Goal: Task Accomplishment & Management: Manage account settings

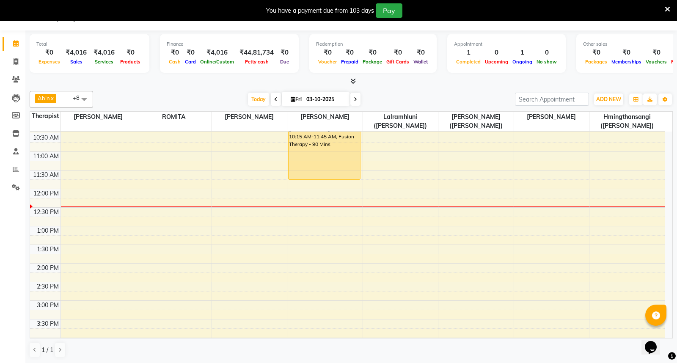
scroll to position [141, 0]
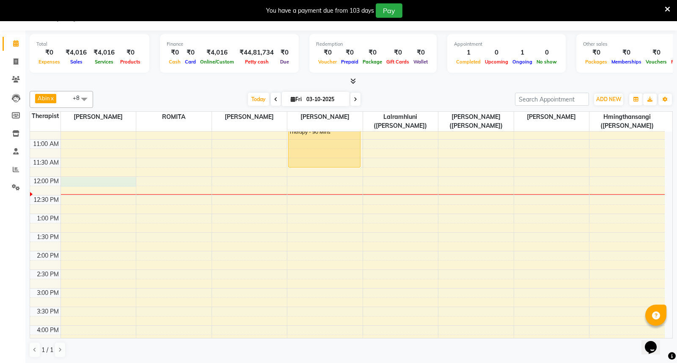
click at [70, 181] on div "7:00 AM 7:30 AM 8:00 AM 8:30 AM 9:00 AM 9:30 AM 10:00 AM 10:30 AM 11:00 AM 11:3…" at bounding box center [347, 307] width 635 height 633
select select "48454"
select select "tentative"
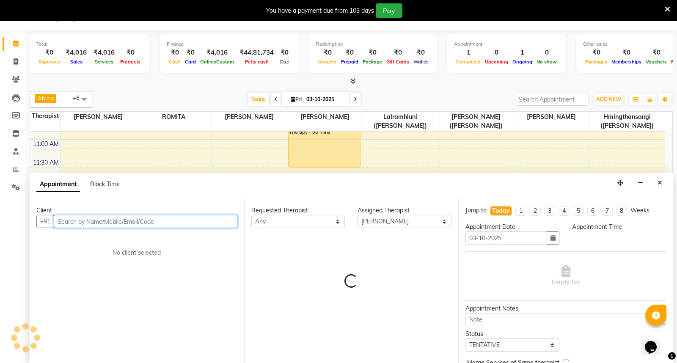
select select "720"
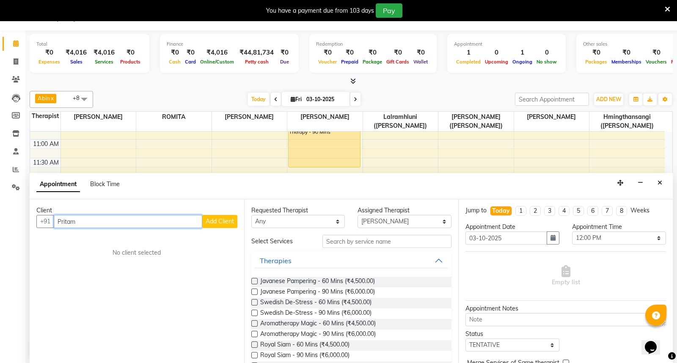
type input "Pritam"
click at [217, 222] on span "Add Client" at bounding box center [220, 222] width 28 height 8
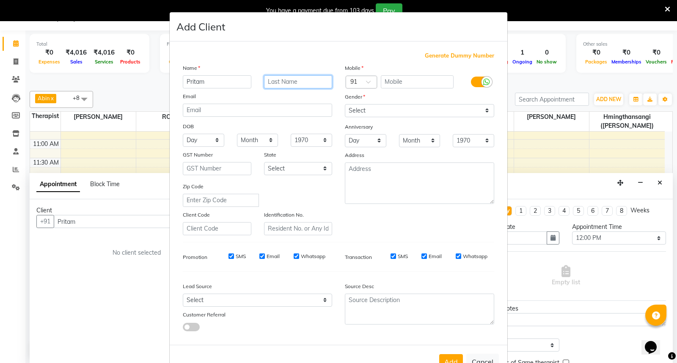
click at [277, 84] on input "text" at bounding box center [298, 81] width 69 height 13
type input "[PERSON_NAME]"
click at [388, 80] on input "text" at bounding box center [417, 81] width 73 height 13
type input "9829076676"
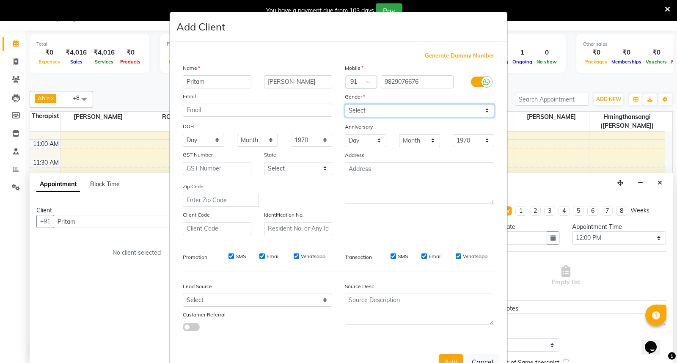
click at [481, 112] on select "Select [DEMOGRAPHIC_DATA] [DEMOGRAPHIC_DATA] Other Prefer Not To Say" at bounding box center [419, 110] width 149 height 13
select select "[DEMOGRAPHIC_DATA]"
click at [345, 104] on select "Select [DEMOGRAPHIC_DATA] [DEMOGRAPHIC_DATA] Other Prefer Not To Say" at bounding box center [419, 110] width 149 height 13
click at [229, 257] on input "SMS" at bounding box center [232, 257] width 6 height 6
checkbox input "false"
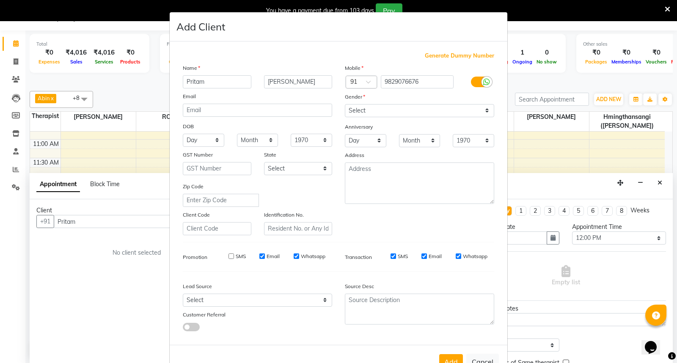
click at [259, 257] on input "Email" at bounding box center [262, 257] width 6 height 6
checkbox input "false"
click at [294, 257] on input "Whatsapp" at bounding box center [297, 257] width 6 height 6
checkbox input "false"
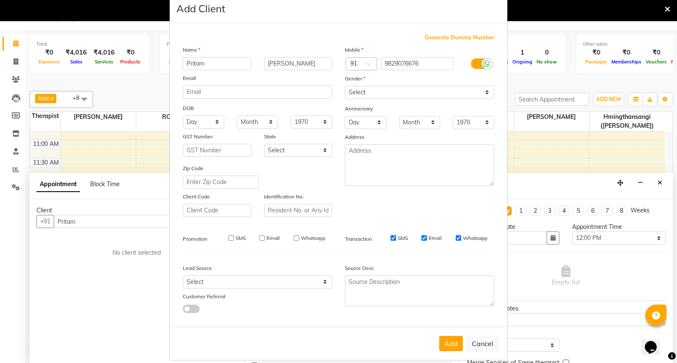
scroll to position [28, 0]
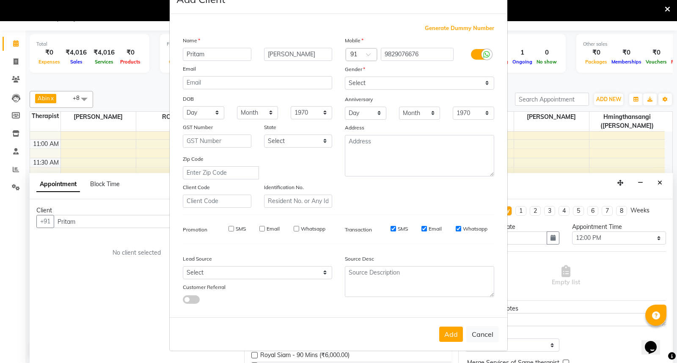
click at [447, 339] on button "Add" at bounding box center [451, 334] width 24 height 15
type input "9829076676"
select select
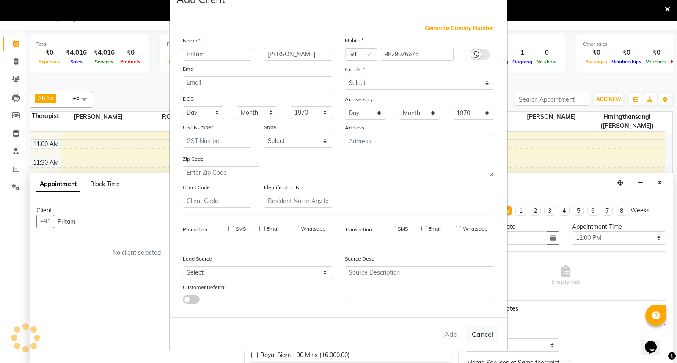
select select
checkbox input "false"
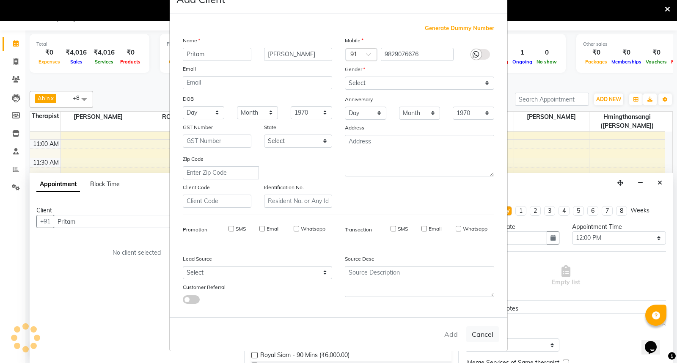
checkbox input "false"
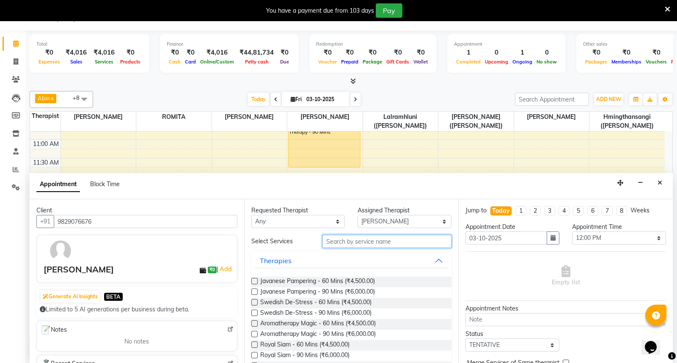
click at [348, 245] on input "text" at bounding box center [388, 241] width 130 height 13
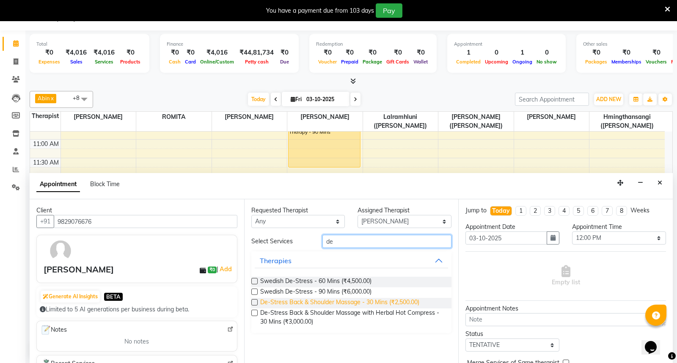
type input "de"
click at [405, 301] on span "De-Stress Back & Shoulder Massage - 30 Mins (₹2,500.00)" at bounding box center [339, 303] width 159 height 11
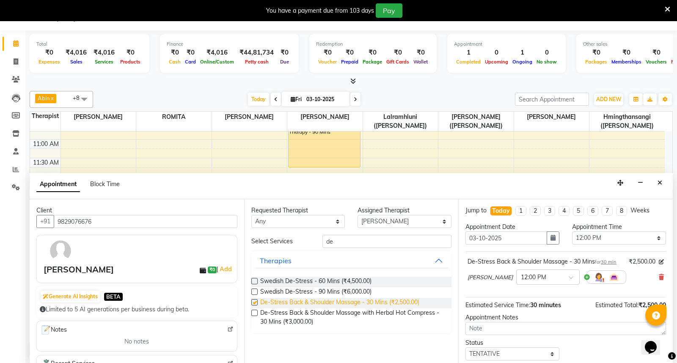
checkbox input "false"
click at [442, 222] on select "Select [PERSON_NAME] ([PERSON_NAME]) [PERSON_NAME] ([PERSON_NAME]) [PERSON_NAME…" at bounding box center [405, 221] width 94 height 13
select select "48457"
click at [358, 215] on select "Select [PERSON_NAME] ([PERSON_NAME]) [PERSON_NAME] ([PERSON_NAME]) [PERSON_NAME…" at bounding box center [405, 221] width 94 height 13
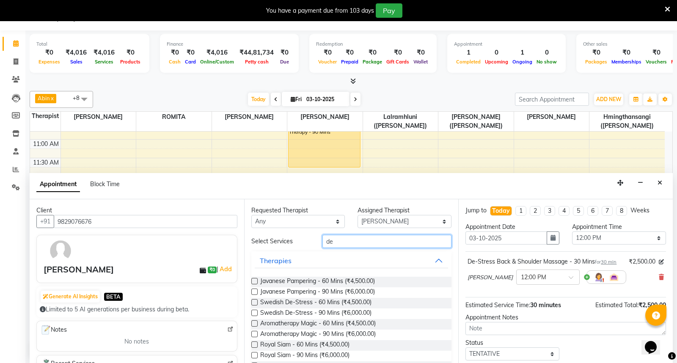
click at [335, 243] on input "de" at bounding box center [388, 241] width 130 height 13
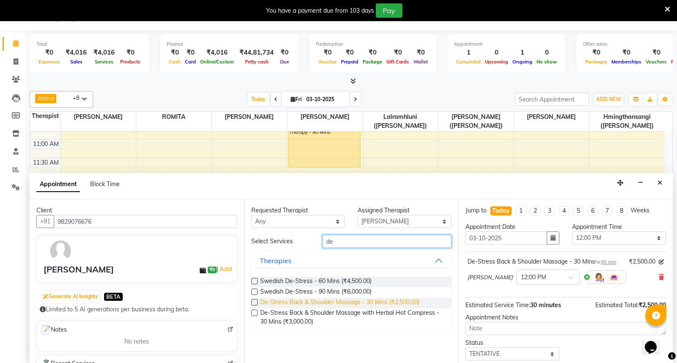
type input "de"
click at [400, 301] on span "De-Stress Back & Shoulder Massage - 30 Mins (₹2,500.00)" at bounding box center [339, 303] width 159 height 11
checkbox input "false"
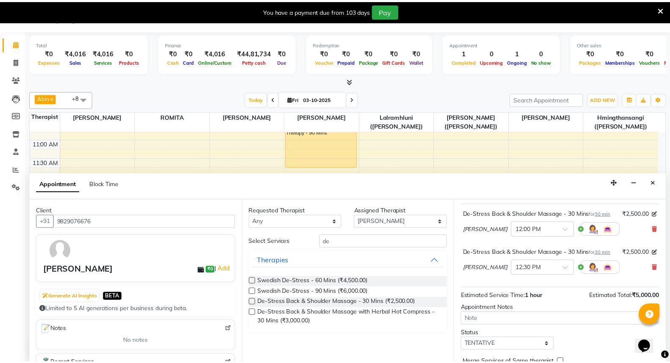
scroll to position [107, 0]
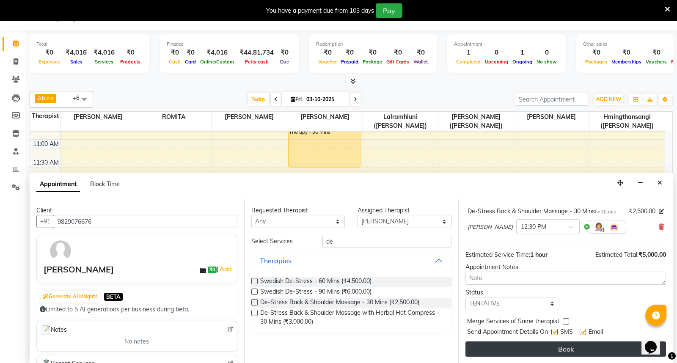
click at [577, 348] on button "Book" at bounding box center [566, 349] width 201 height 15
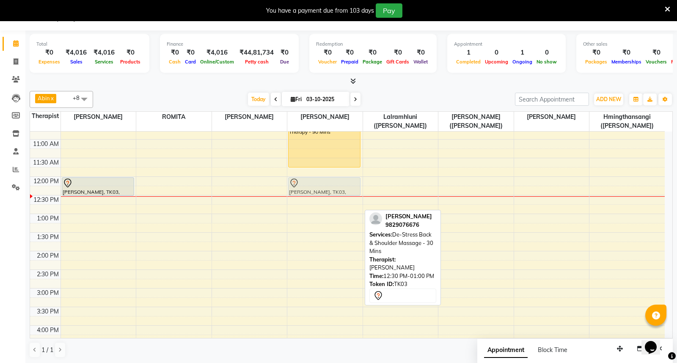
drag, startPoint x: 320, startPoint y: 209, endPoint x: 317, endPoint y: 191, distance: 17.5
click at [317, 191] on div "[PERSON_NAME] Inolu, TK02, 08:15 AM-09:15 AM, Royal Siam - 60 Mins [PERSON_NAME…" at bounding box center [324, 307] width 75 height 633
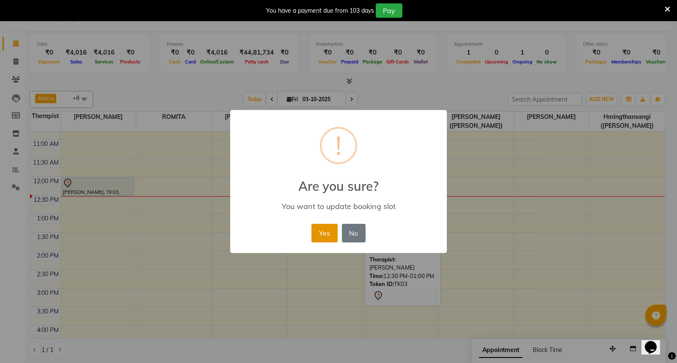
click at [323, 228] on button "Yes" at bounding box center [325, 233] width 26 height 19
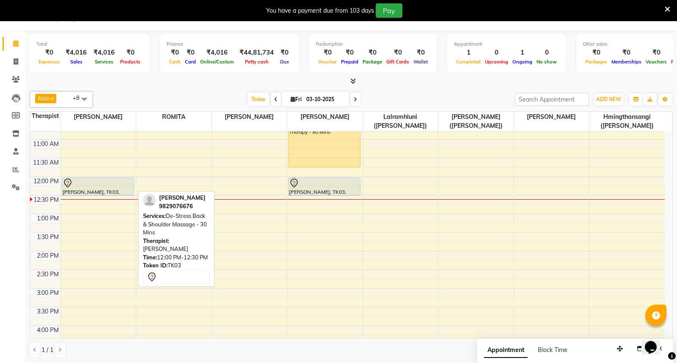
click at [117, 190] on div "[PERSON_NAME], TK03, 12:00 PM-12:30 PM, De-Stress Back & Shoulder Massage - 30 …" at bounding box center [98, 187] width 72 height 18
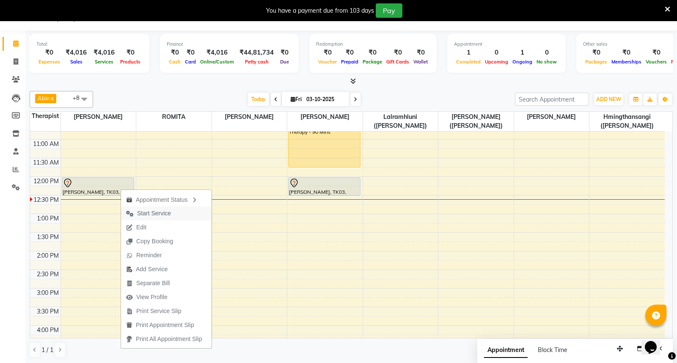
click at [166, 213] on span "Start Service" at bounding box center [154, 213] width 34 height 9
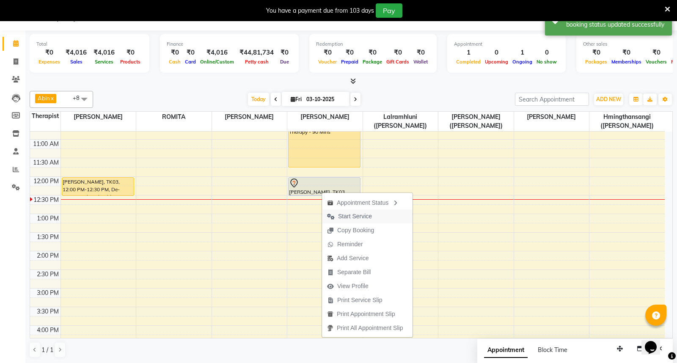
click at [362, 214] on span "Start Service" at bounding box center [355, 216] width 34 height 9
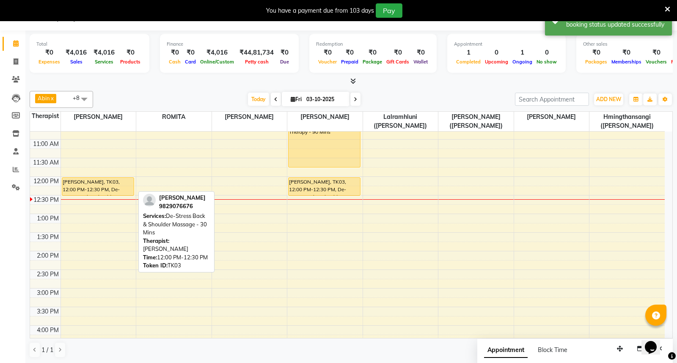
click at [110, 187] on div "[PERSON_NAME], TK03, 12:00 PM-12:30 PM, De-Stress Back & Shoulder Massage - 30 …" at bounding box center [98, 187] width 72 height 18
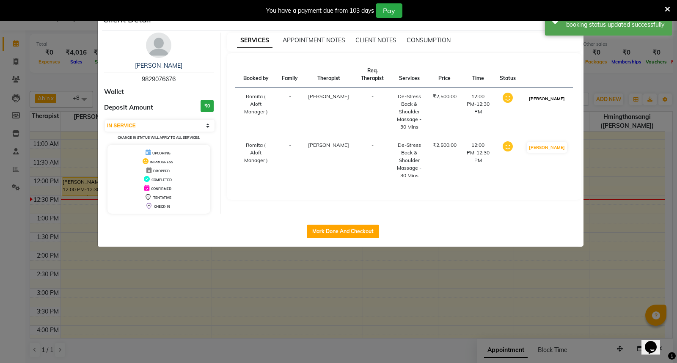
click at [552, 103] on button "[PERSON_NAME]" at bounding box center [547, 99] width 40 height 11
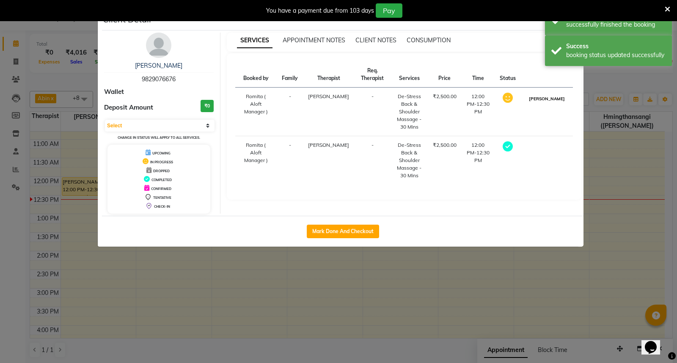
click at [555, 102] on button "[PERSON_NAME]" at bounding box center [547, 99] width 40 height 11
select select "3"
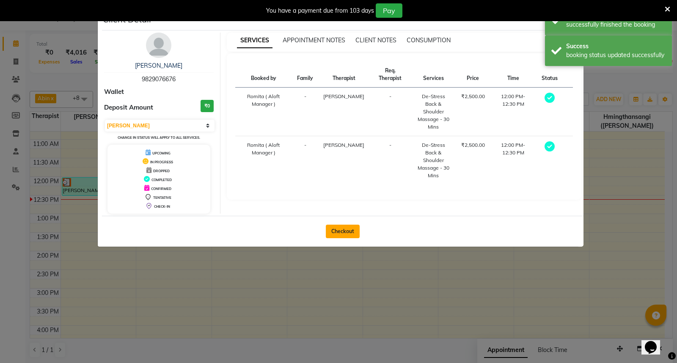
click at [345, 230] on button "Checkout" at bounding box center [343, 232] width 34 height 14
select select "service"
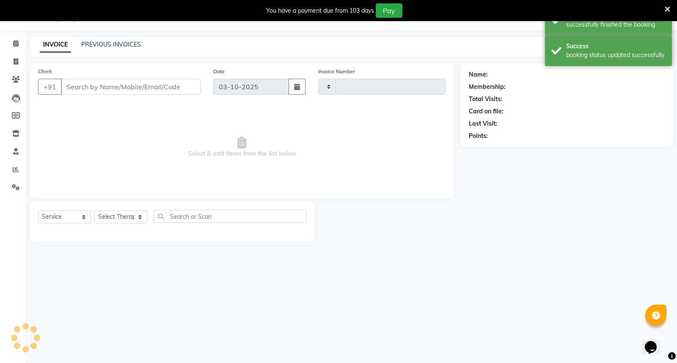
type input "1890"
select select "6403"
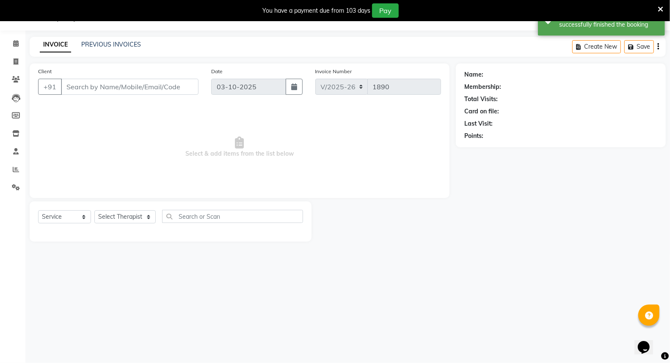
type input "9829076676"
select select "48457"
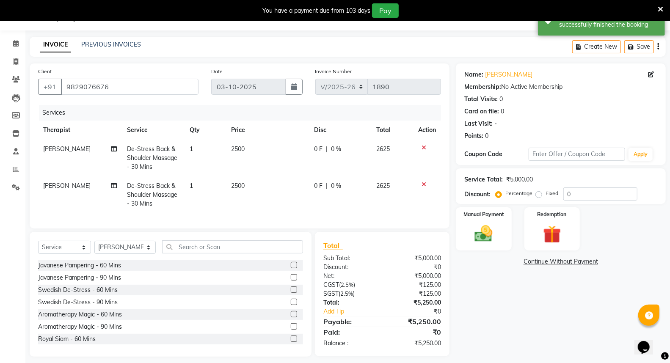
scroll to position [13, 0]
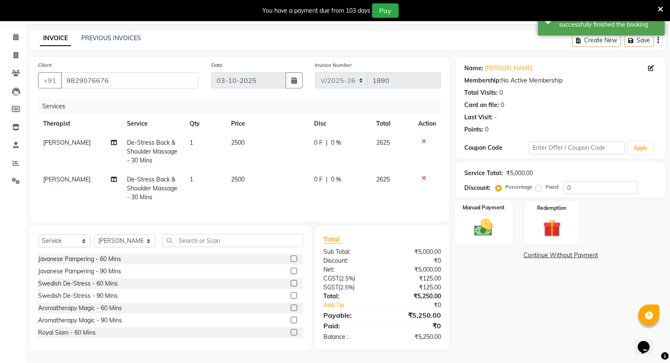
click at [489, 217] on img at bounding box center [484, 228] width 30 height 22
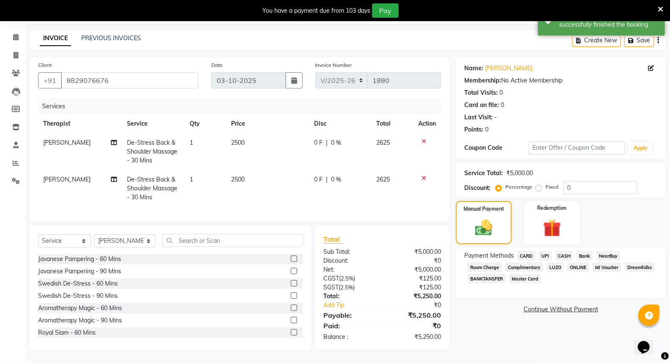
click at [529, 251] on span "CARD" at bounding box center [526, 256] width 18 height 10
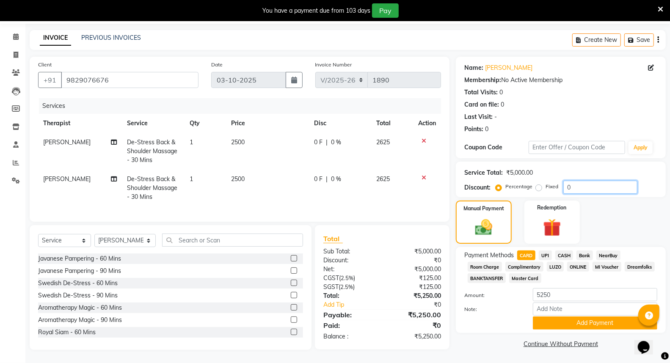
click at [582, 181] on input "0" at bounding box center [600, 187] width 74 height 13
drag, startPoint x: 556, startPoint y: 289, endPoint x: 519, endPoint y: 290, distance: 36.4
click at [519, 290] on div "Amount: 5250" at bounding box center [561, 295] width 206 height 14
type input "4463"
click at [558, 304] on input "Note:" at bounding box center [595, 309] width 124 height 13
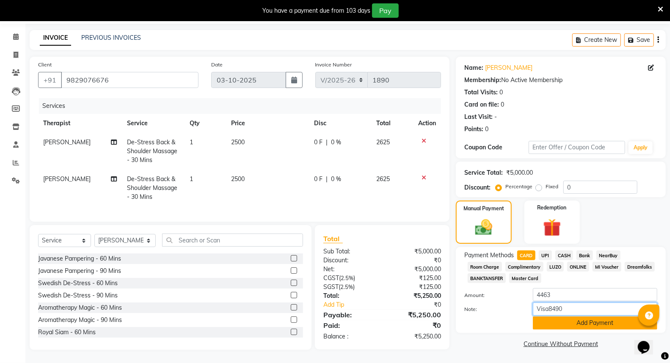
type input "Visa8490"
click at [599, 318] on button "Add Payment" at bounding box center [595, 323] width 124 height 13
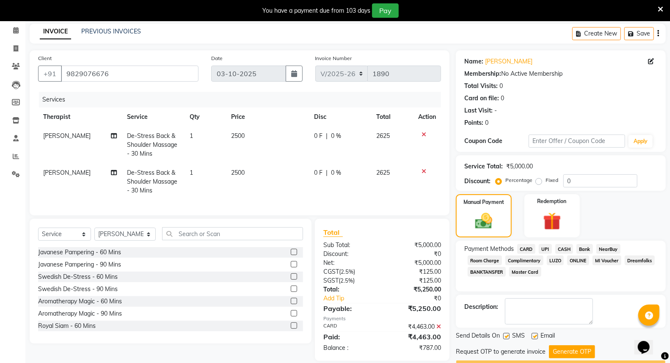
scroll to position [36, 0]
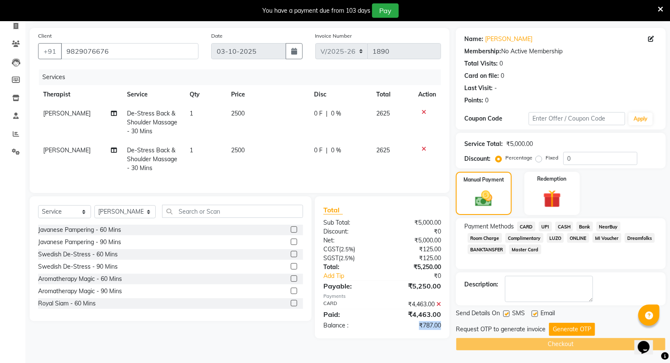
drag, startPoint x: 418, startPoint y: 332, endPoint x: 448, endPoint y: 332, distance: 29.6
click at [447, 332] on div "Total Sub Total: ₹5,000.00 Discount: ₹0 Net: ₹5,000.00 CGST ( 2.5% ) ₹125.00 SG…" at bounding box center [382, 267] width 135 height 142
copy div "₹787.00"
click at [546, 158] on label "Fixed" at bounding box center [552, 158] width 13 height 8
click at [538, 158] on input "Fixed" at bounding box center [541, 158] width 6 height 6
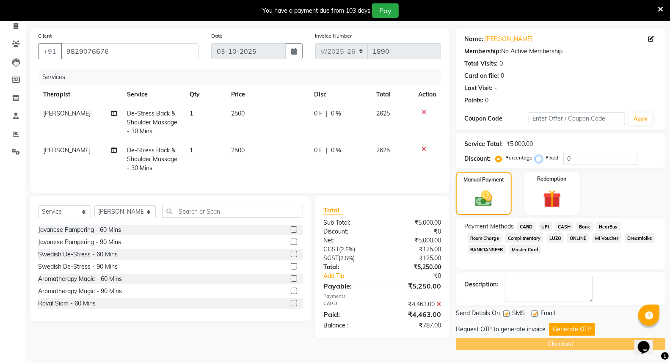
radio input "true"
drag, startPoint x: 565, startPoint y: 157, endPoint x: 583, endPoint y: 157, distance: 18.6
click at [583, 157] on input "0" at bounding box center [600, 158] width 74 height 13
paste input "787.0"
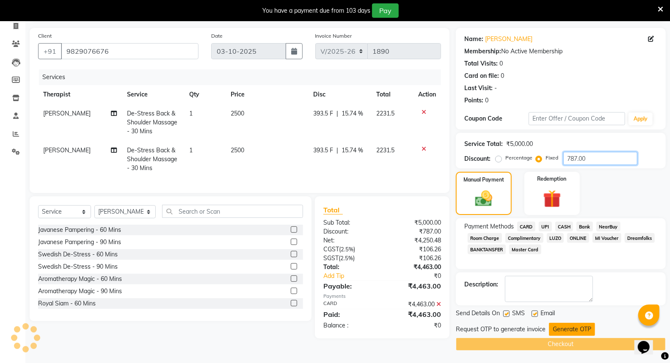
type input "787.00"
click at [577, 328] on button "Generate OTP" at bounding box center [572, 329] width 46 height 13
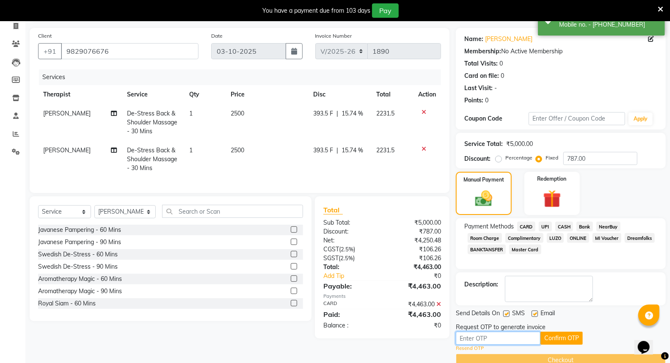
click at [513, 339] on input "text" at bounding box center [498, 338] width 85 height 13
type input "9"
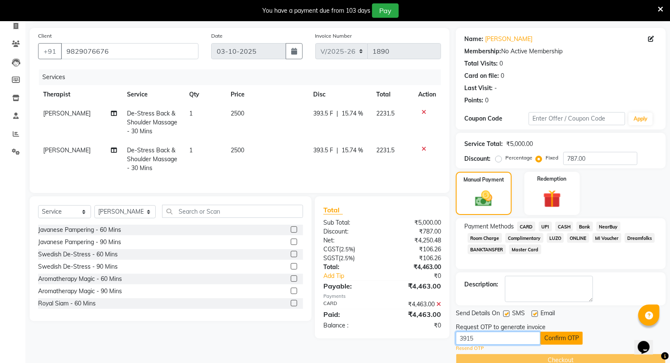
type input "3915"
click at [566, 339] on button "Confirm OTP" at bounding box center [562, 338] width 42 height 13
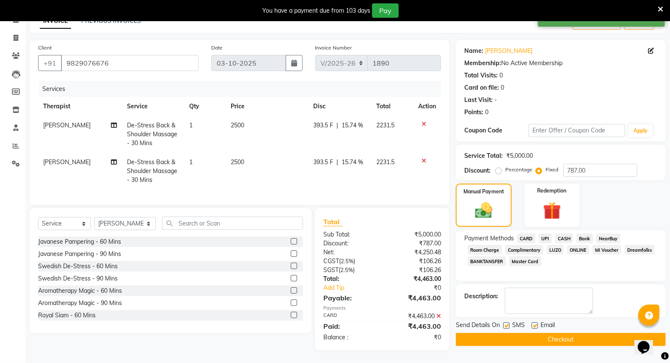
scroll to position [30, 0]
click at [566, 333] on button "Checkout" at bounding box center [561, 339] width 210 height 13
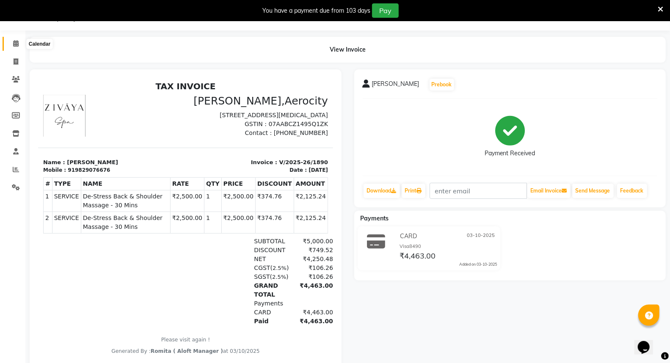
click at [15, 41] on icon at bounding box center [16, 43] width 6 height 6
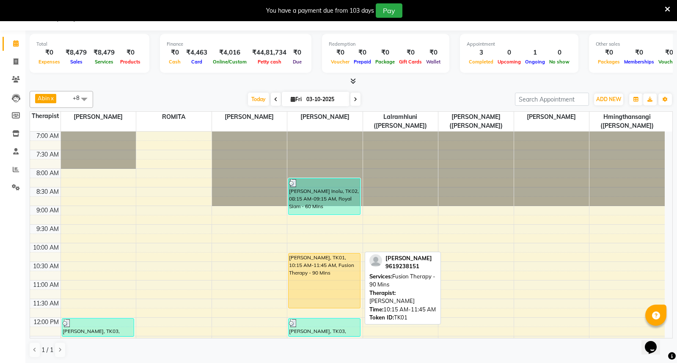
click at [327, 283] on div "[PERSON_NAME], TK01, 10:15 AM-11:45 AM, Fusion Therapy - 90 Mins" at bounding box center [325, 281] width 72 height 55
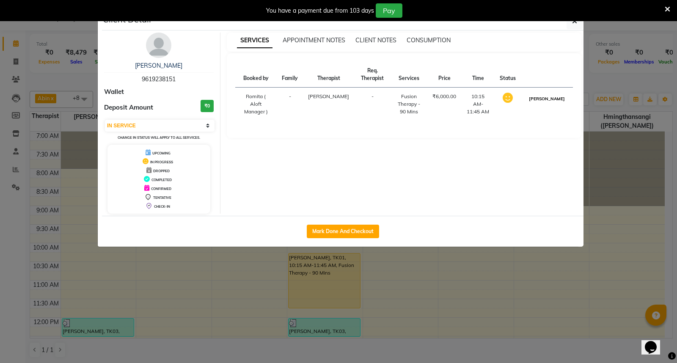
click at [555, 104] on button "[PERSON_NAME]" at bounding box center [547, 99] width 40 height 11
select select "3"
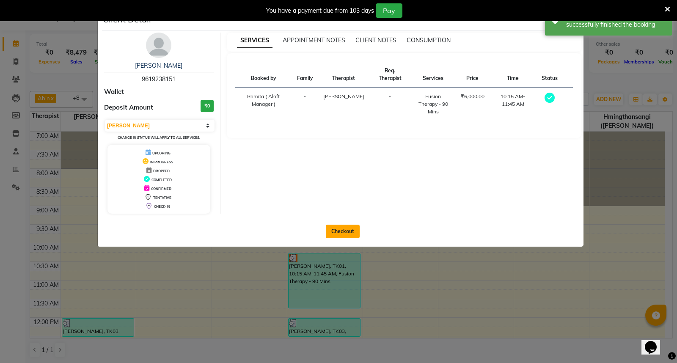
click at [340, 229] on button "Checkout" at bounding box center [343, 232] width 34 height 14
select select "service"
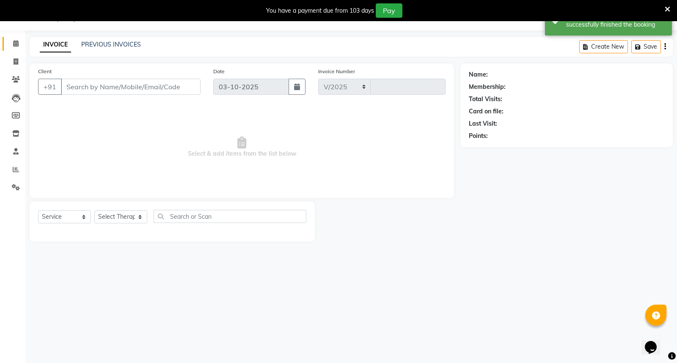
select select "6403"
type input "1891"
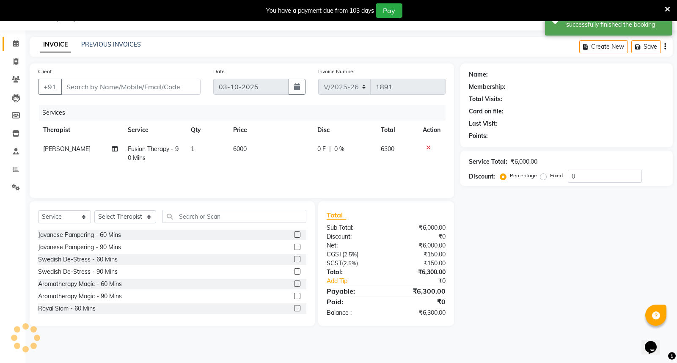
type input "9619238151"
select select "48457"
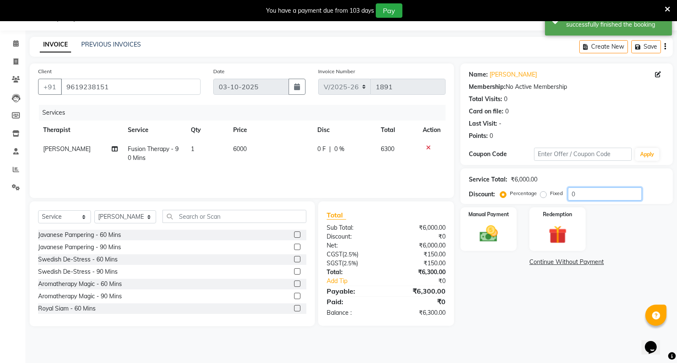
drag, startPoint x: 577, startPoint y: 192, endPoint x: 558, endPoint y: 193, distance: 19.5
click at [558, 193] on div "Percentage Fixed 0" at bounding box center [572, 194] width 140 height 13
type input "15"
click at [491, 226] on img at bounding box center [489, 234] width 30 height 22
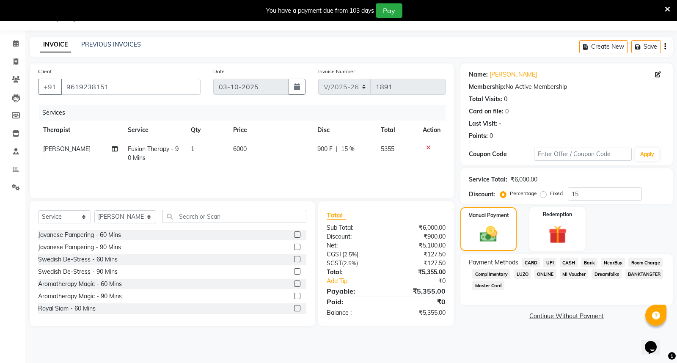
click at [534, 262] on span "CARD" at bounding box center [531, 263] width 18 height 10
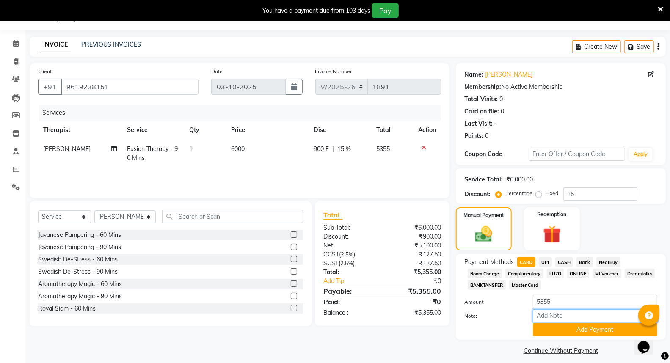
click at [548, 312] on input "Note:" at bounding box center [595, 315] width 124 height 13
type input "Diners Club-1080"
click at [599, 334] on button "Add Payment" at bounding box center [595, 329] width 124 height 13
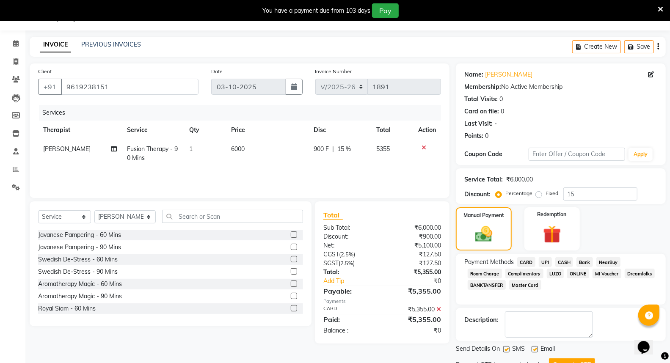
scroll to position [36, 0]
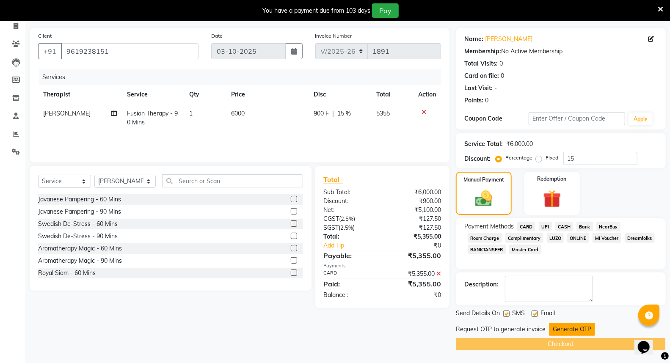
click at [569, 328] on button "Generate OTP" at bounding box center [572, 329] width 46 height 13
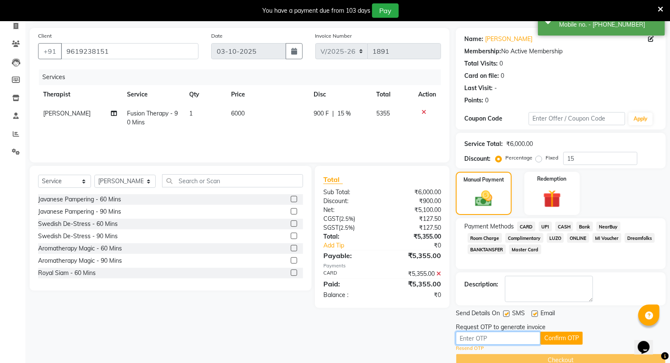
click at [505, 339] on input "text" at bounding box center [498, 338] width 85 height 13
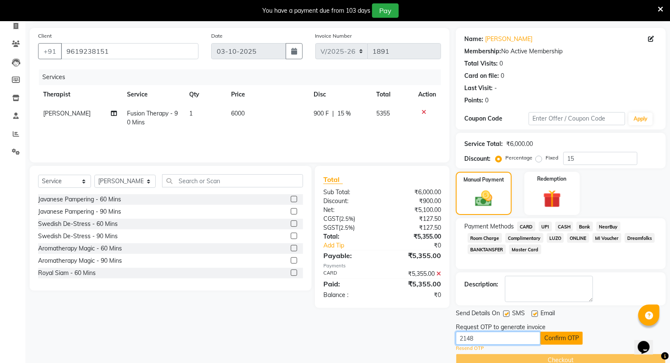
type input "2148"
click at [565, 335] on button "Confirm OTP" at bounding box center [562, 338] width 42 height 13
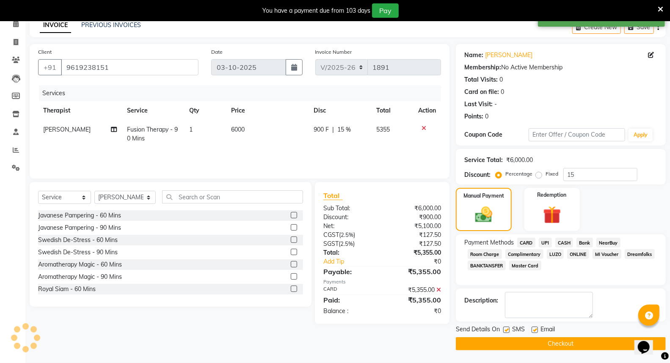
scroll to position [19, 0]
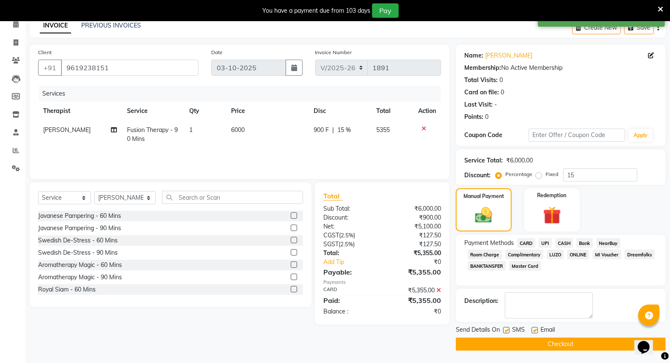
click at [567, 343] on button "Checkout" at bounding box center [561, 344] width 210 height 13
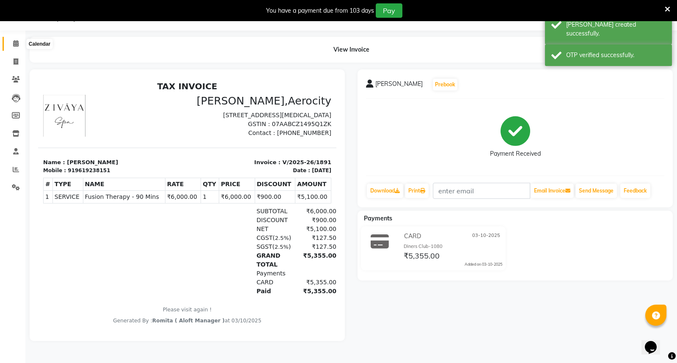
click at [16, 40] on span at bounding box center [15, 44] width 15 height 10
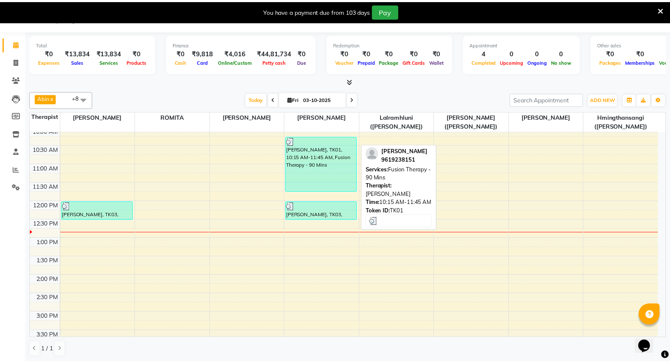
scroll to position [94, 0]
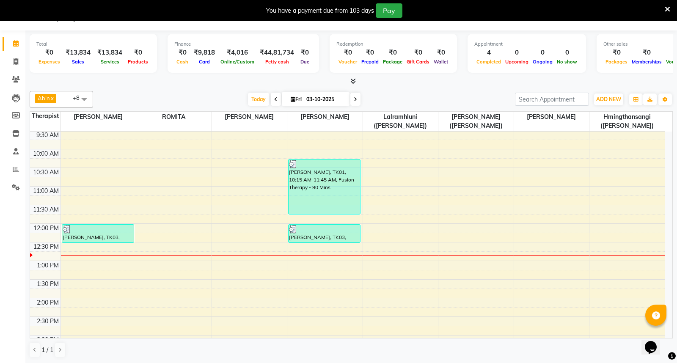
click at [352, 81] on icon at bounding box center [354, 81] width 6 height 6
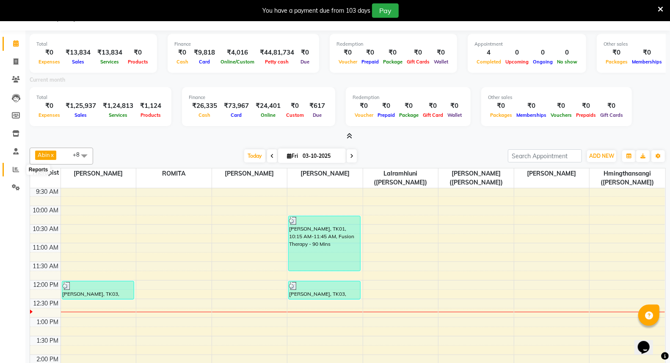
click at [17, 166] on span at bounding box center [15, 170] width 15 height 10
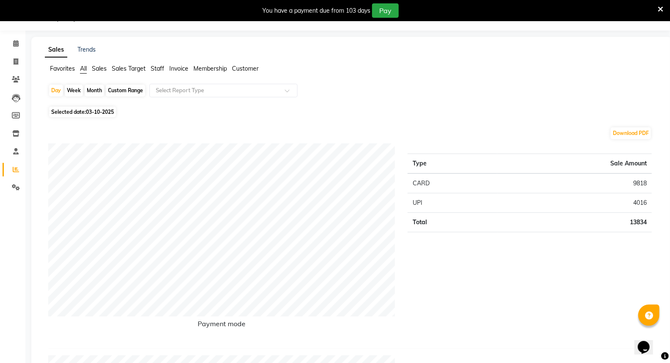
click at [134, 65] on span "Sales Target" at bounding box center [129, 69] width 34 height 8
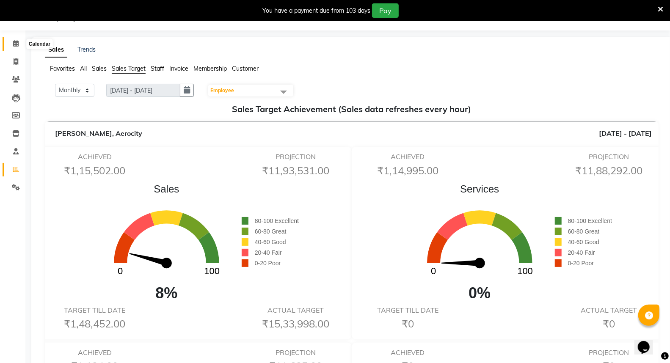
click at [14, 41] on icon at bounding box center [16, 43] width 6 height 6
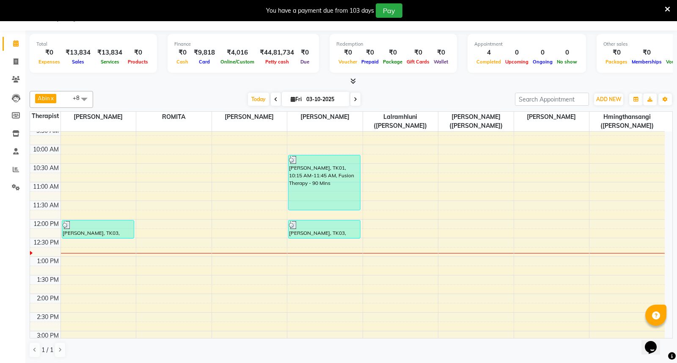
scroll to position [94, 0]
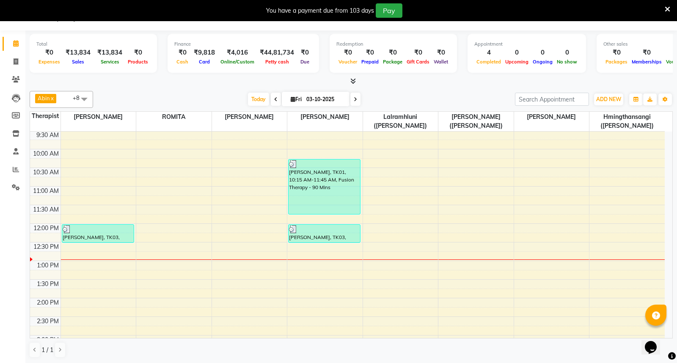
click at [228, 248] on div "7:00 AM 7:30 AM 8:00 AM 8:30 AM 9:00 AM 9:30 AM 10:00 AM 10:30 AM 11:00 AM 11:3…" at bounding box center [347, 354] width 635 height 633
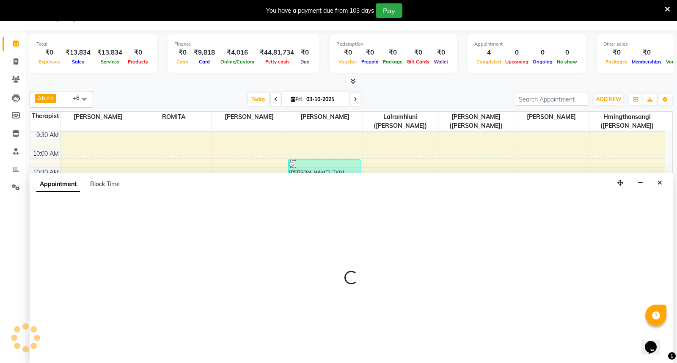
select select "48456"
select select "750"
select select "tentative"
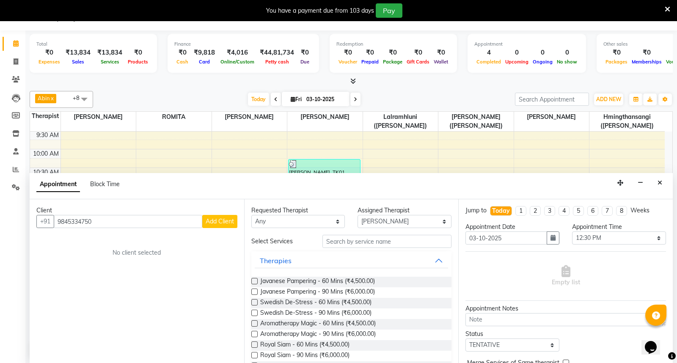
type input "9845334750"
click at [226, 221] on span "Add Client" at bounding box center [220, 222] width 28 height 8
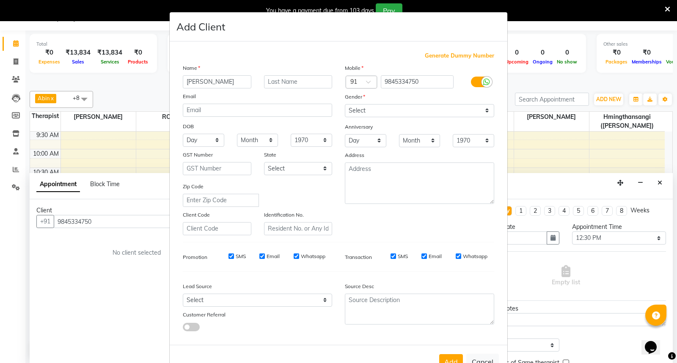
type input "[PERSON_NAME]"
click at [276, 85] on input "text" at bounding box center [298, 81] width 69 height 13
type input "B"
click at [483, 109] on select "Select [DEMOGRAPHIC_DATA] [DEMOGRAPHIC_DATA] Other Prefer Not To Say" at bounding box center [419, 110] width 149 height 13
select select "[DEMOGRAPHIC_DATA]"
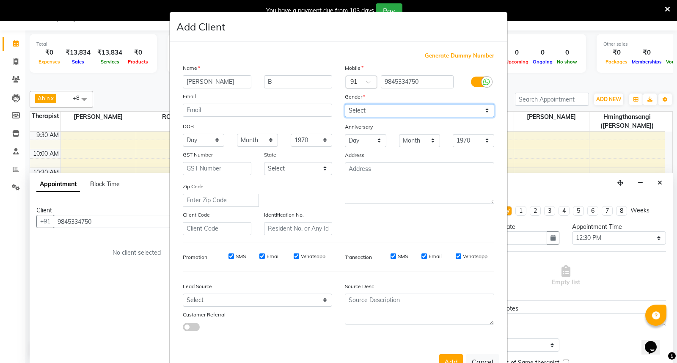
click at [345, 104] on select "Select [DEMOGRAPHIC_DATA] [DEMOGRAPHIC_DATA] Other Prefer Not To Say" at bounding box center [419, 110] width 149 height 13
click at [229, 257] on input "SMS" at bounding box center [232, 257] width 6 height 6
checkbox input "false"
click at [260, 255] on input "Email" at bounding box center [262, 257] width 6 height 6
checkbox input "false"
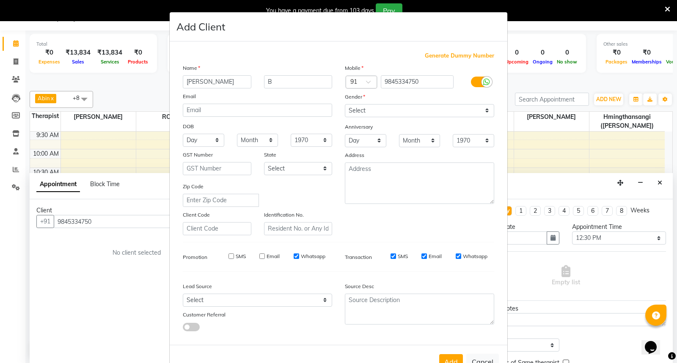
click at [294, 256] on input "Whatsapp" at bounding box center [297, 257] width 6 height 6
checkbox input "false"
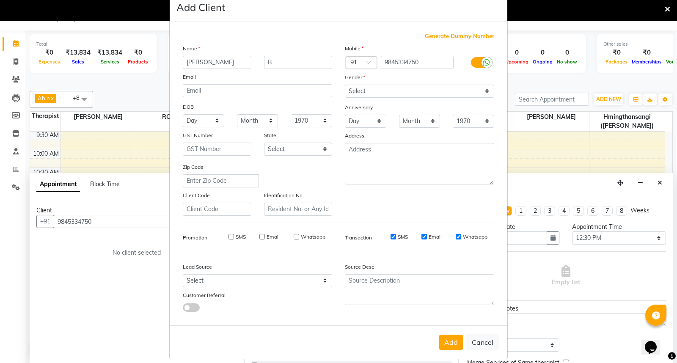
scroll to position [28, 0]
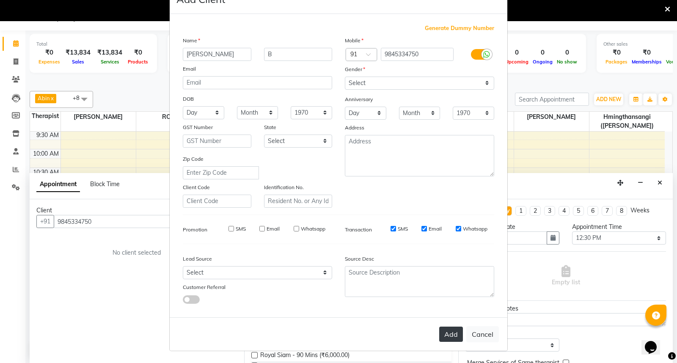
click at [450, 334] on button "Add" at bounding box center [451, 334] width 24 height 15
select select
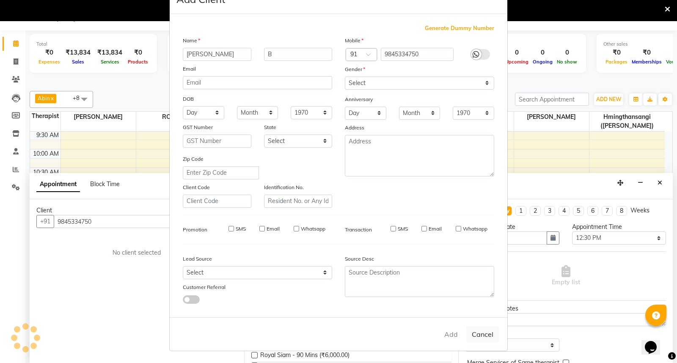
select select
checkbox input "false"
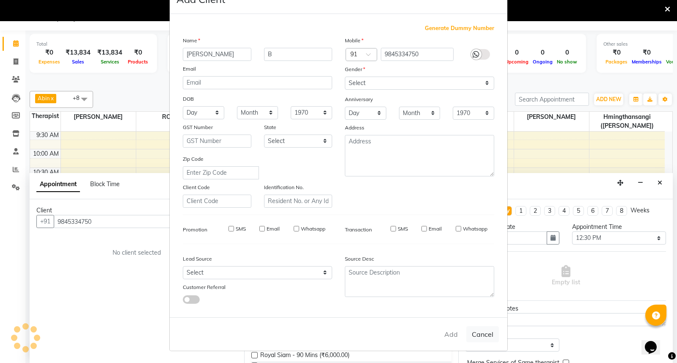
checkbox input "false"
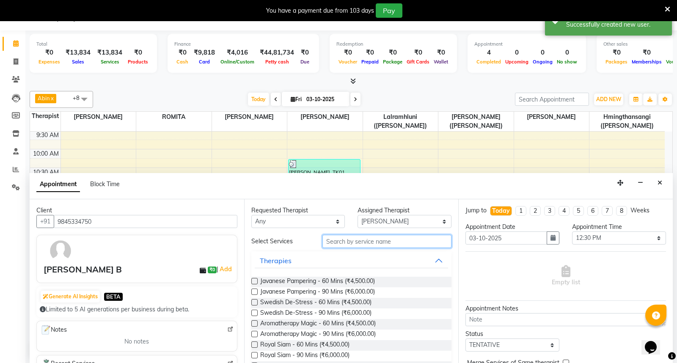
click at [342, 239] on input "text" at bounding box center [388, 241] width 130 height 13
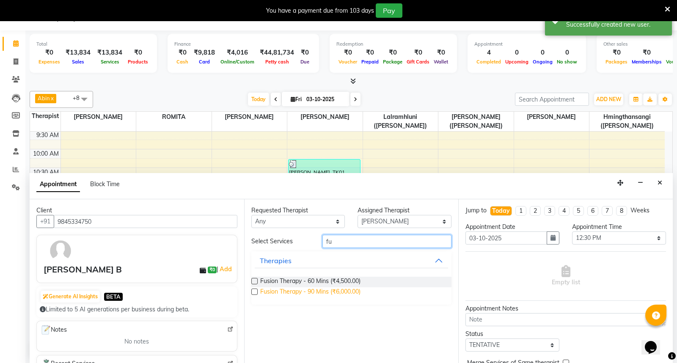
type input "fu"
click at [342, 293] on span "Fusion Therapy - 90 Mins (₹6,000.00)" at bounding box center [310, 292] width 100 height 11
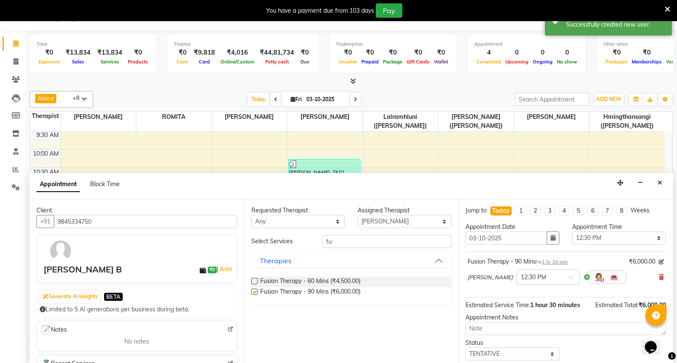
checkbox input "false"
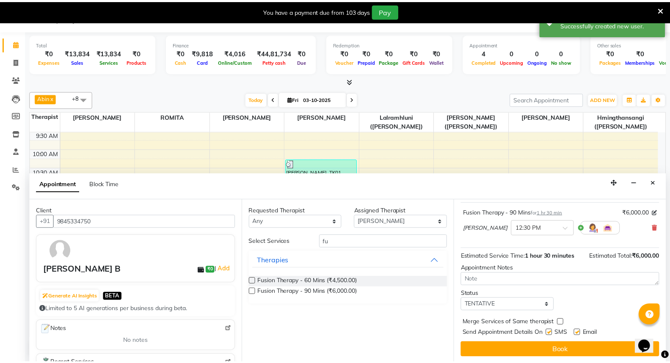
scroll to position [51, 0]
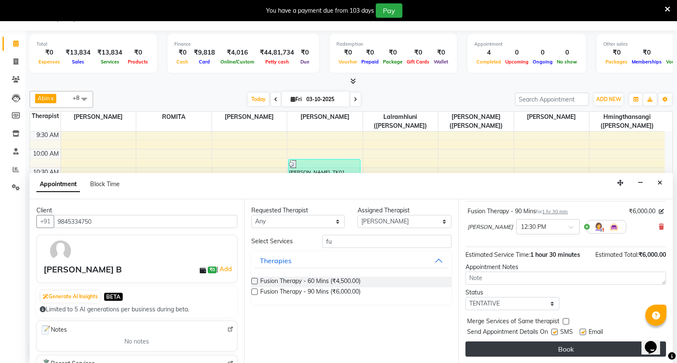
click at [582, 350] on button "Book" at bounding box center [566, 349] width 201 height 15
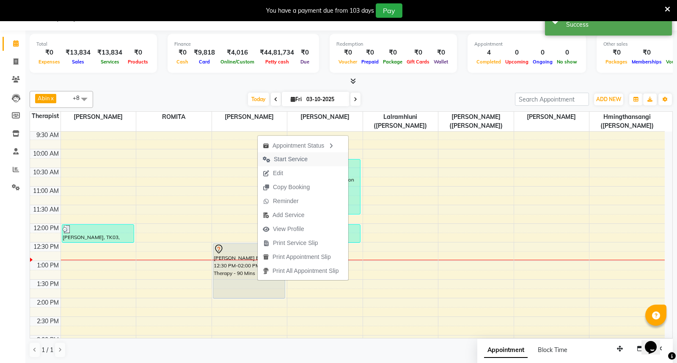
click at [294, 155] on span "Start Service" at bounding box center [291, 159] width 34 height 9
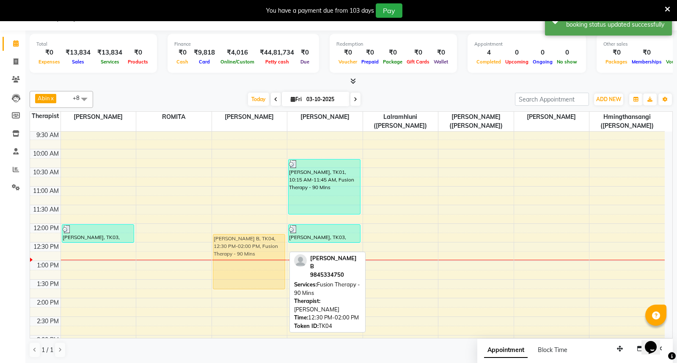
drag, startPoint x: 250, startPoint y: 252, endPoint x: 248, endPoint y: 247, distance: 5.4
click at [248, 247] on div "[PERSON_NAME] B, TK04, 12:30 PM-02:00 PM, Fusion Therapy - 90 Mins [PERSON_NAME…" at bounding box center [249, 354] width 75 height 633
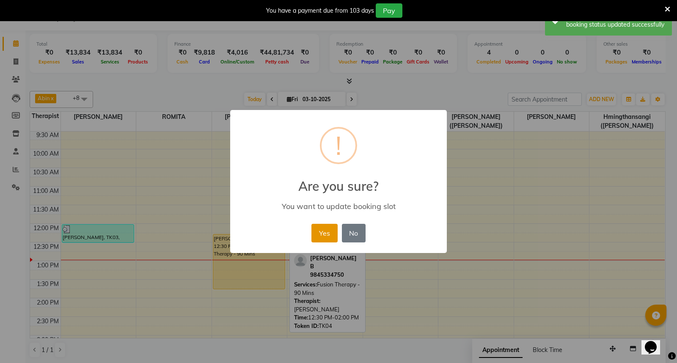
click at [320, 230] on button "Yes" at bounding box center [325, 233] width 26 height 19
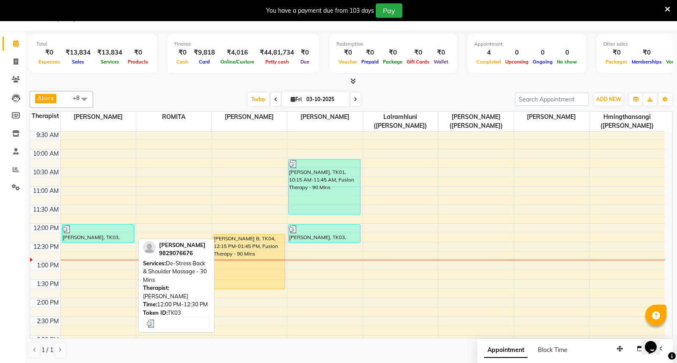
click at [99, 239] on div "[PERSON_NAME], TK03, 12:00 PM-12:30 PM, De-Stress Back & Shoulder Massage - 30 …" at bounding box center [98, 234] width 72 height 18
click at [105, 232] on div at bounding box center [98, 229] width 71 height 8
select select "3"
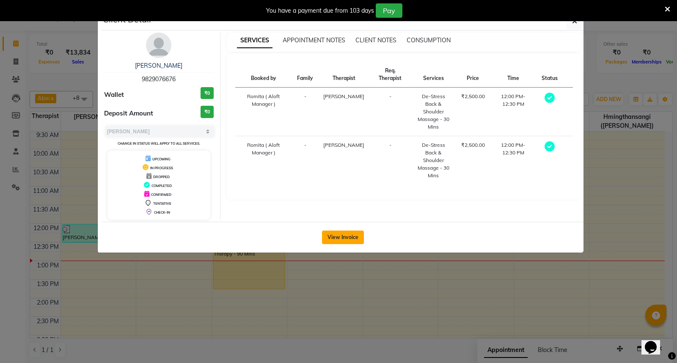
click at [348, 237] on button "View Invoice" at bounding box center [343, 238] width 42 height 14
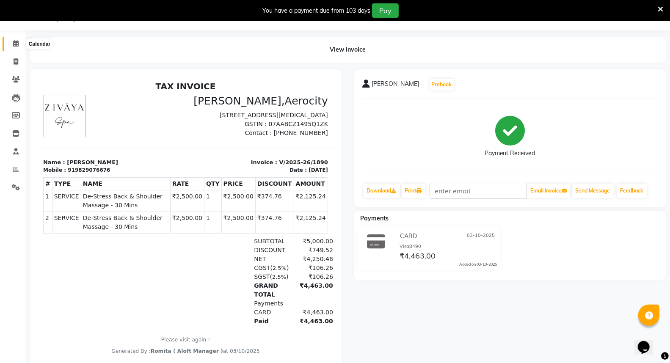
drag, startPoint x: 17, startPoint y: 41, endPoint x: 29, endPoint y: 49, distance: 14.2
click at [18, 41] on span at bounding box center [15, 44] width 15 height 10
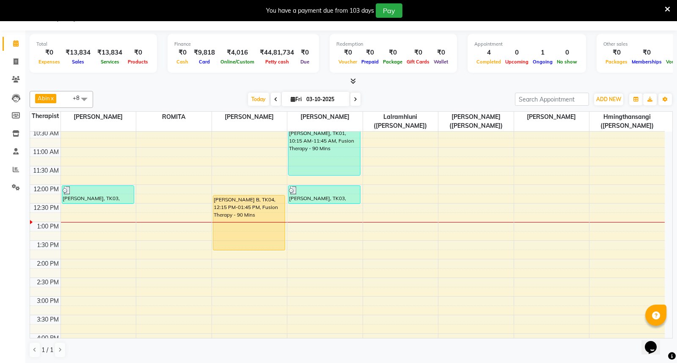
scroll to position [141, 0]
